Goal: Find specific page/section: Find specific page/section

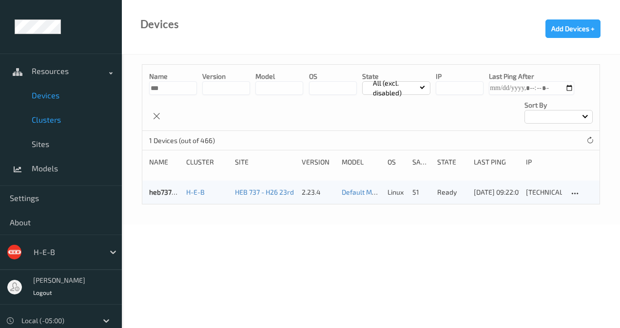
click at [64, 124] on span "Clusters" at bounding box center [72, 120] width 80 height 10
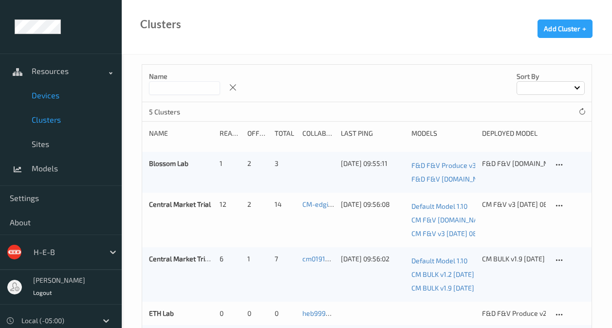
click at [64, 99] on span "Devices" at bounding box center [72, 96] width 80 height 10
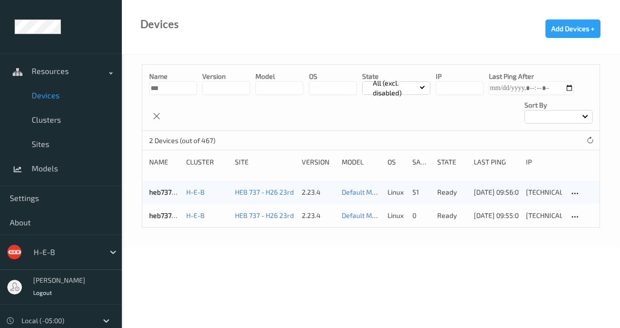
drag, startPoint x: 172, startPoint y: 91, endPoint x: 114, endPoint y: 85, distance: 58.2
click at [114, 85] on div "Resources Devices Clusters Sites Models Settings About H-E-B [PERSON_NAME] Logo…" at bounding box center [310, 96] width 620 height 193
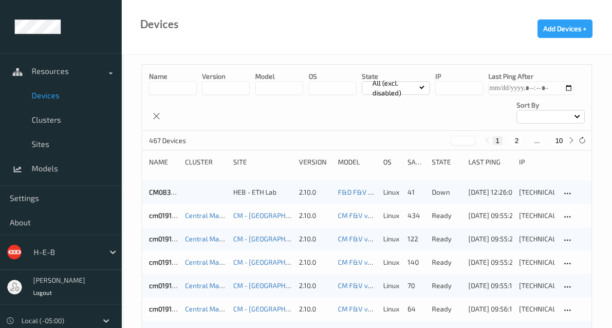
click at [576, 114] on span at bounding box center [577, 115] width 5 height 5
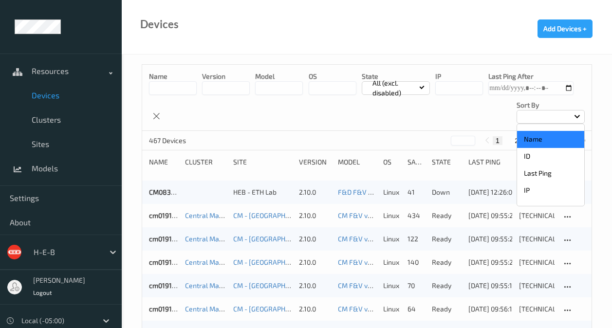
click at [559, 136] on p "Name" at bounding box center [550, 139] width 67 height 17
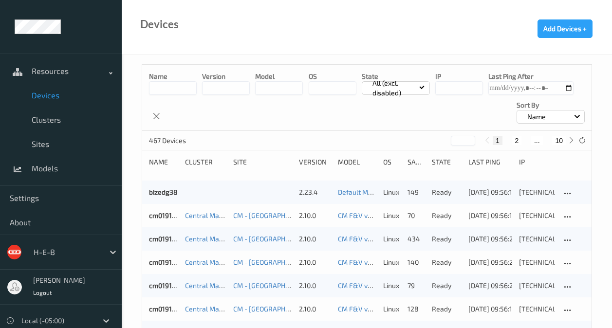
click at [560, 143] on button "10" at bounding box center [559, 140] width 14 height 9
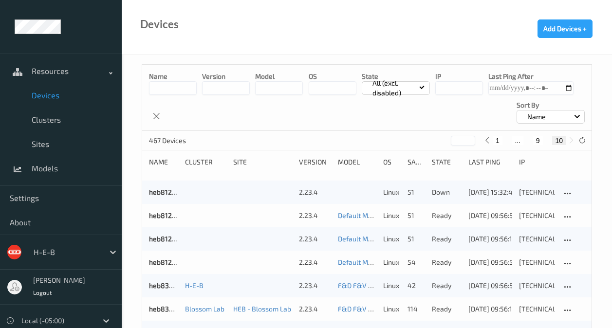
click at [540, 140] on button "9" at bounding box center [538, 140] width 10 height 9
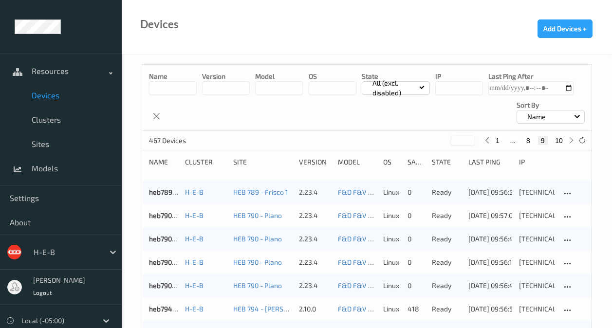
click at [527, 140] on button "8" at bounding box center [529, 140] width 10 height 9
click at [524, 139] on button "7" at bounding box center [523, 140] width 10 height 9
type input "*"
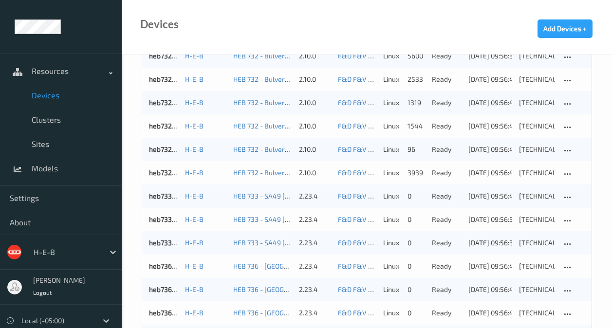
scroll to position [697, 0]
click at [144, 113] on div "heb732bizedg59 H-E-B HEB 732 - Bulverde and 1604 2.10.0 F&D F&V [DOMAIN_NAME] (…" at bounding box center [367, 103] width 450 height 23
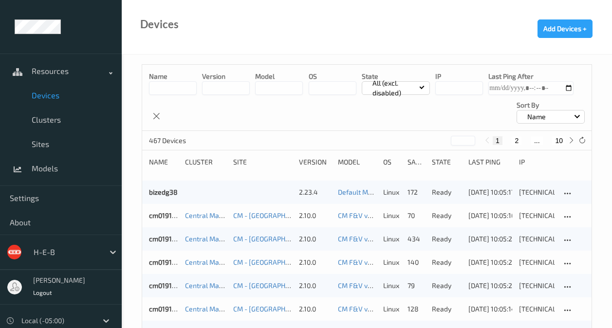
click at [577, 115] on span at bounding box center [577, 115] width 5 height 5
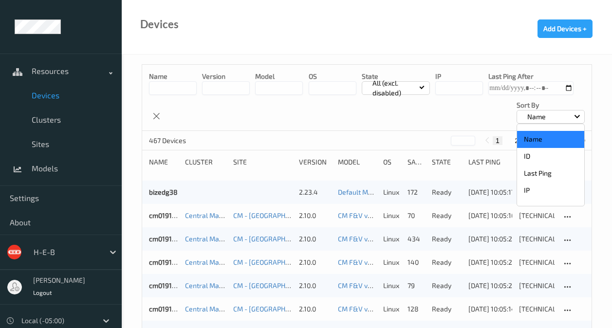
click at [549, 143] on p "Name" at bounding box center [550, 139] width 67 height 17
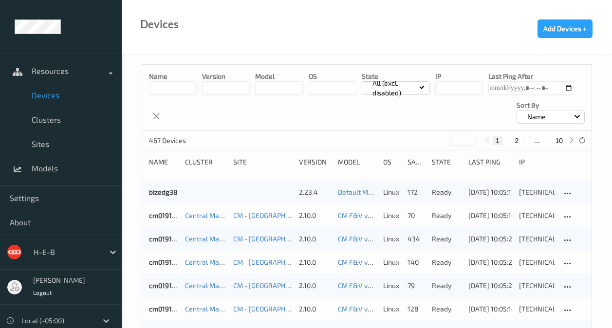
click at [173, 88] on input at bounding box center [173, 88] width 48 height 14
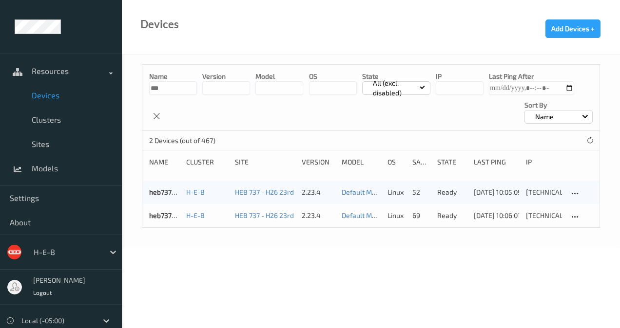
type input "***"
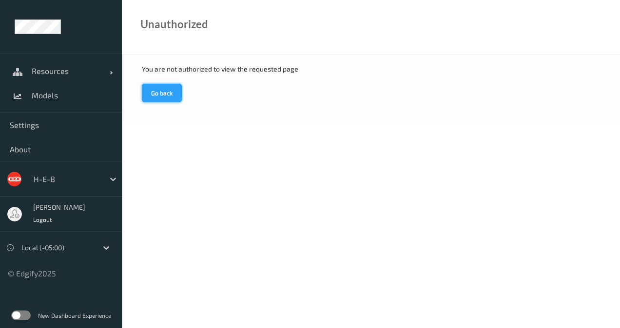
click at [171, 86] on button "Go back" at bounding box center [162, 93] width 40 height 19
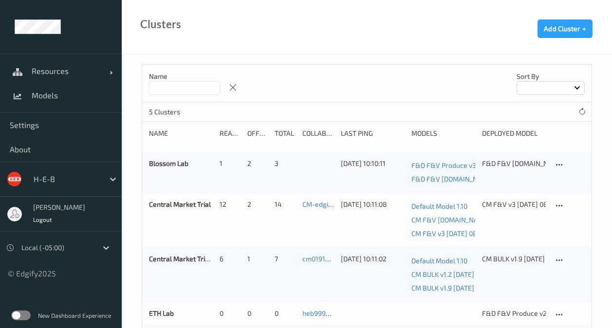
click at [191, 89] on input at bounding box center [184, 88] width 71 height 14
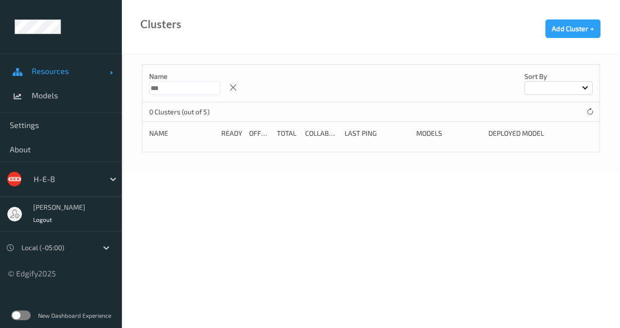
type input "***"
click at [54, 72] on span "Resources" at bounding box center [71, 71] width 78 height 10
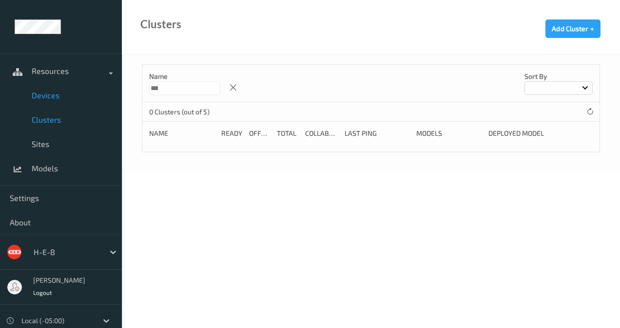
click at [66, 95] on span "Devices" at bounding box center [72, 96] width 80 height 10
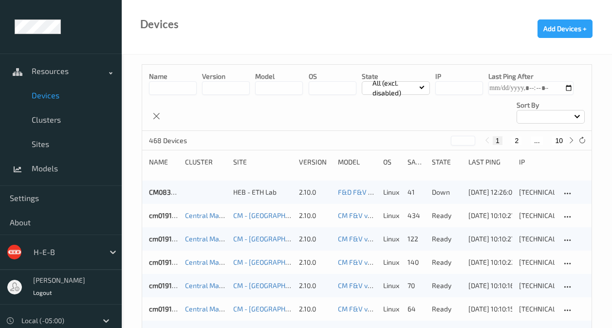
click at [195, 90] on input at bounding box center [173, 88] width 48 height 14
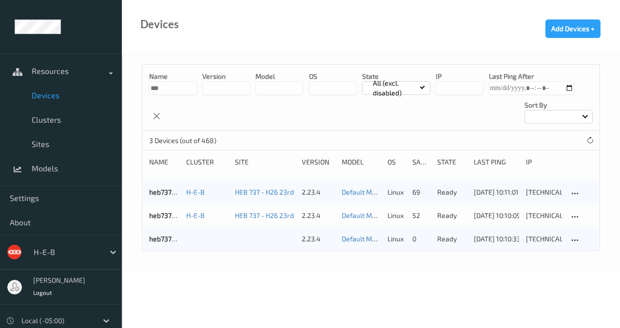
type input "***"
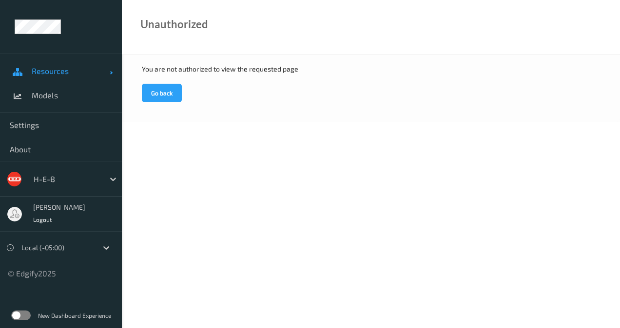
click at [76, 70] on span "Resources" at bounding box center [71, 71] width 78 height 10
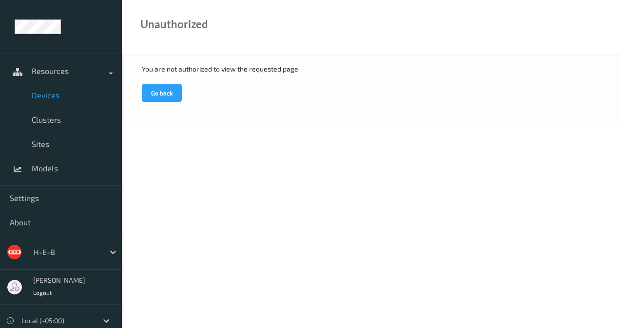
click at [74, 97] on span "Devices" at bounding box center [72, 96] width 80 height 10
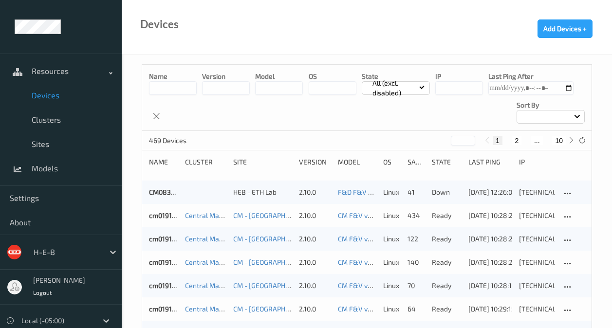
click at [180, 87] on input at bounding box center [173, 88] width 48 height 14
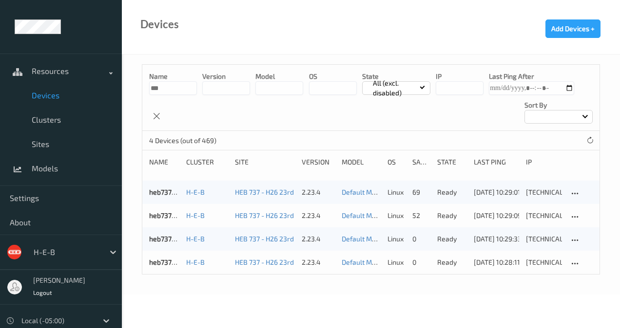
drag, startPoint x: 169, startPoint y: 90, endPoint x: 100, endPoint y: 93, distance: 68.7
click at [100, 93] on div "Resources Devices Clusters Sites Models Settings About H-E-B Alexis Adams Logou…" at bounding box center [310, 120] width 620 height 240
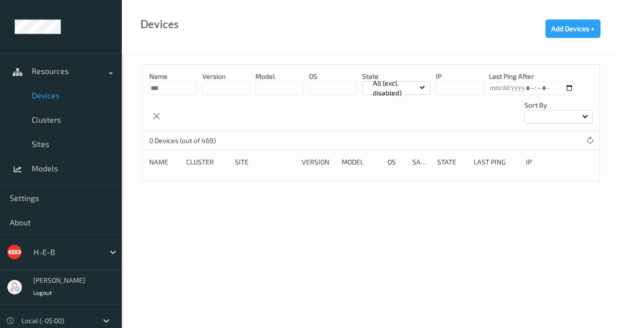
type input "***"
click at [68, 120] on span "Clusters" at bounding box center [72, 120] width 80 height 10
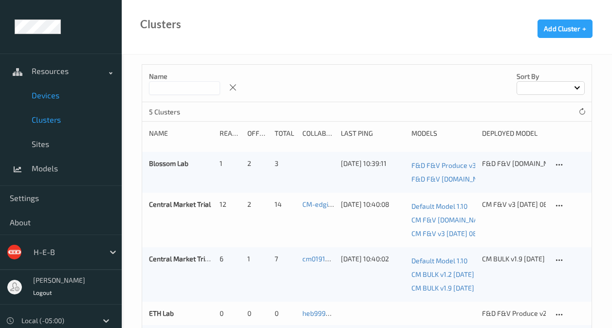
click at [53, 95] on span "Devices" at bounding box center [72, 96] width 80 height 10
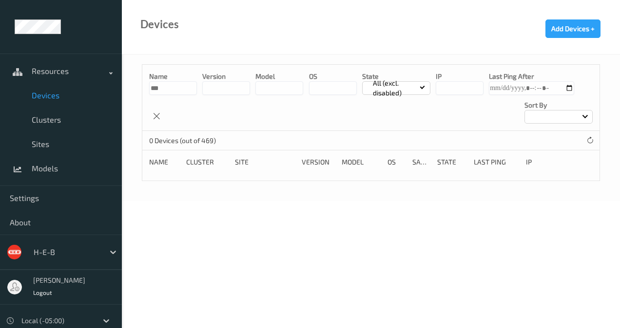
drag, startPoint x: 179, startPoint y: 88, endPoint x: 117, endPoint y: 96, distance: 62.4
click at [117, 96] on div "Resources Devices Clusters Sites Models Settings About H-E-B Alexis Adams Logou…" at bounding box center [310, 73] width 620 height 147
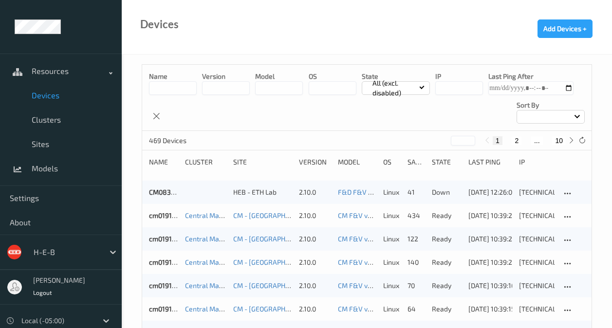
click at [577, 116] on span at bounding box center [577, 115] width 5 height 5
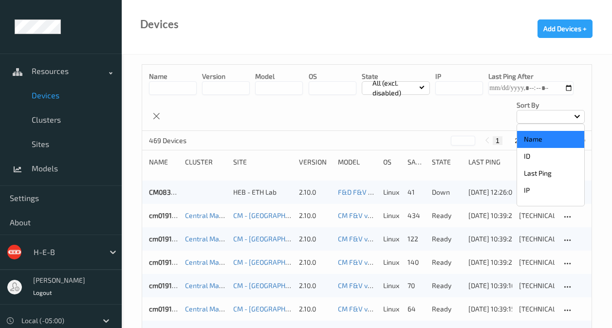
click at [539, 145] on p "Name" at bounding box center [550, 139] width 67 height 17
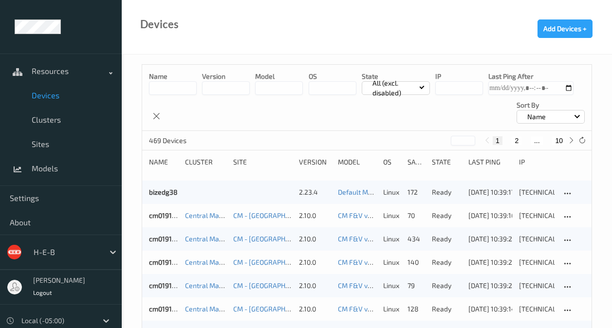
click at [559, 137] on button "10" at bounding box center [559, 140] width 14 height 9
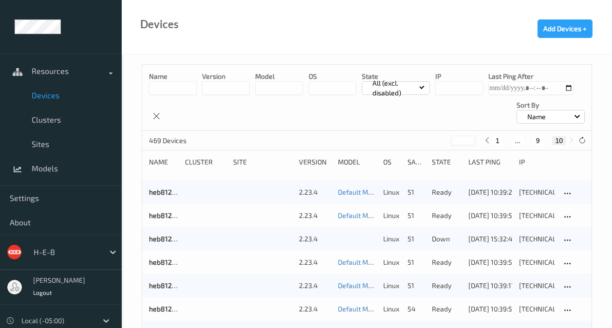
click at [539, 140] on button "9" at bounding box center [538, 140] width 10 height 9
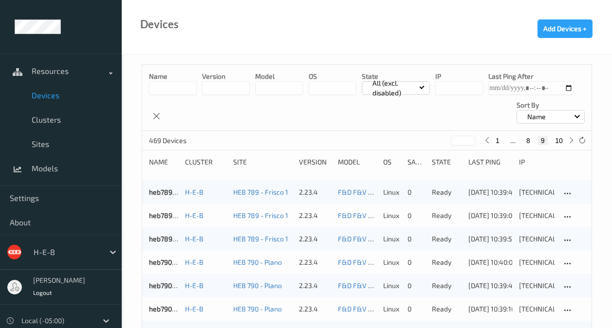
click at [529, 139] on button "8" at bounding box center [529, 140] width 10 height 9
click at [522, 138] on button "7" at bounding box center [523, 140] width 10 height 9
type input "*"
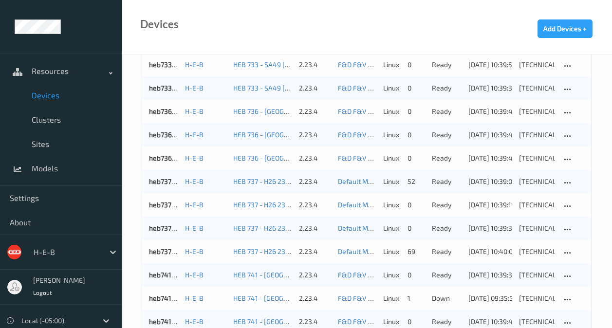
scroll to position [858, 0]
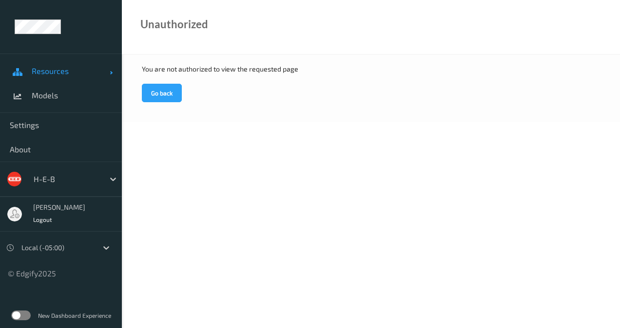
click at [75, 74] on span "Resources" at bounding box center [71, 71] width 78 height 10
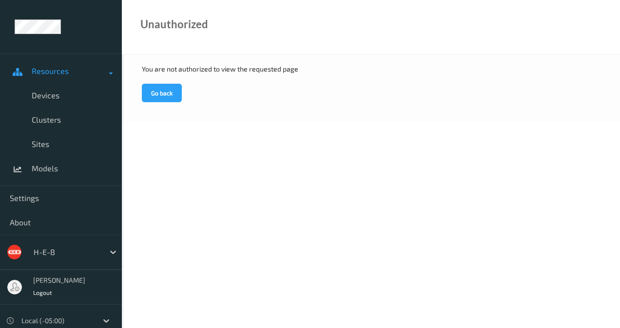
click at [62, 101] on link "Devices" at bounding box center [61, 95] width 122 height 24
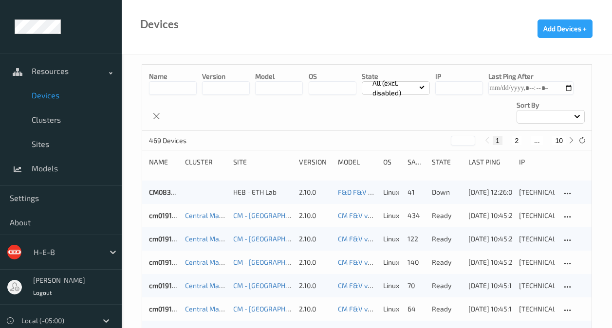
click at [178, 87] on input at bounding box center [173, 88] width 48 height 14
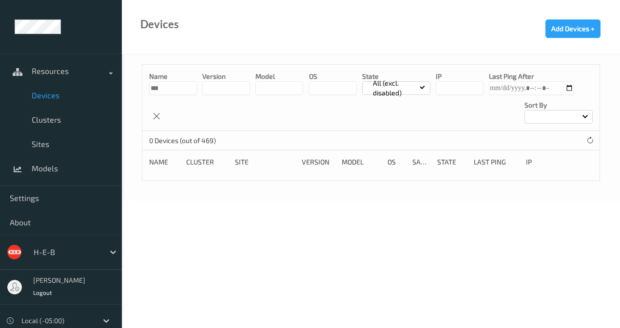
type input "***"
drag, startPoint x: 169, startPoint y: 92, endPoint x: 100, endPoint y: 89, distance: 69.3
click at [100, 89] on div "Resources Devices Clusters Sites Models Settings About H-E-B Alexis Adams Logou…" at bounding box center [310, 73] width 620 height 147
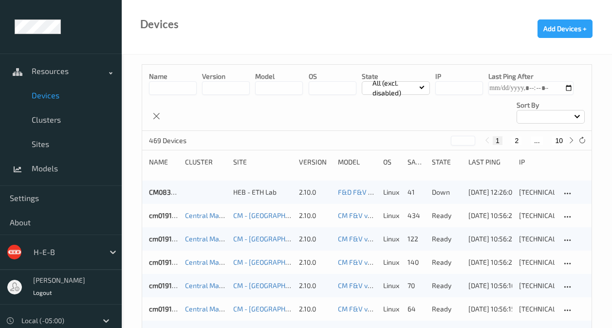
click at [570, 118] on div at bounding box center [551, 117] width 68 height 14
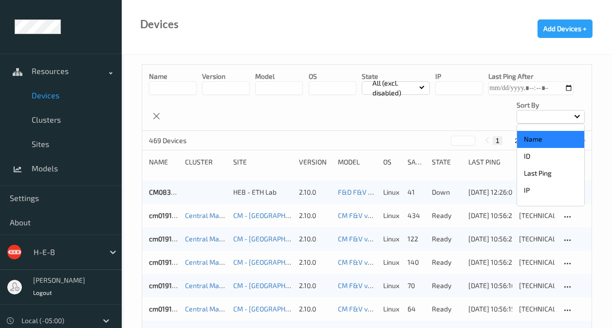
click at [543, 144] on p "Name" at bounding box center [550, 139] width 67 height 17
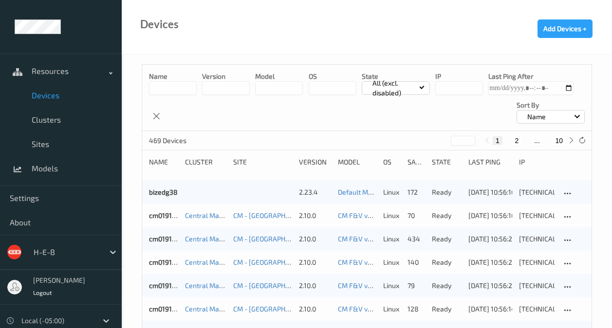
click at [558, 139] on button "10" at bounding box center [559, 140] width 14 height 9
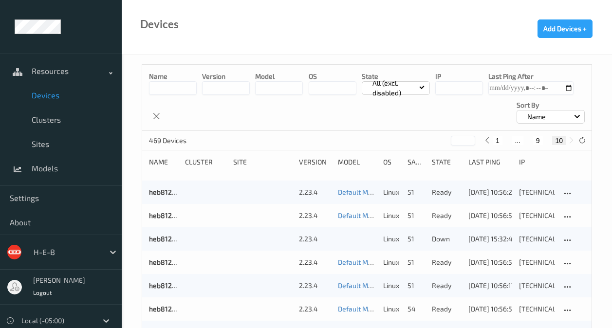
click at [535, 140] on button "9" at bounding box center [538, 140] width 10 height 9
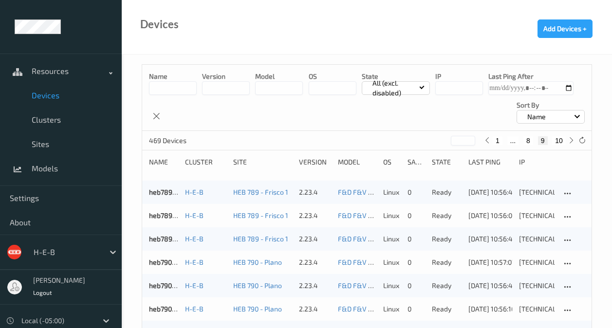
click at [532, 140] on button "8" at bounding box center [529, 140] width 10 height 9
click at [524, 138] on button "7" at bounding box center [523, 140] width 10 height 9
type input "*"
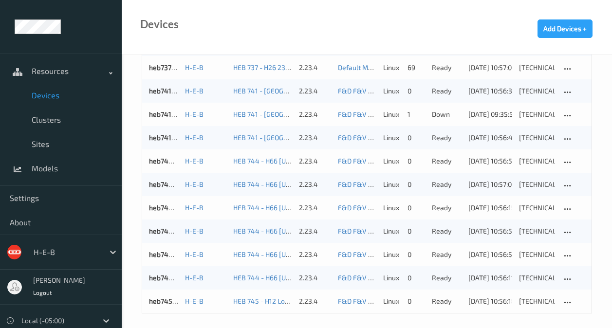
scroll to position [1038, 0]
